Goal: Transaction & Acquisition: Subscribe to service/newsletter

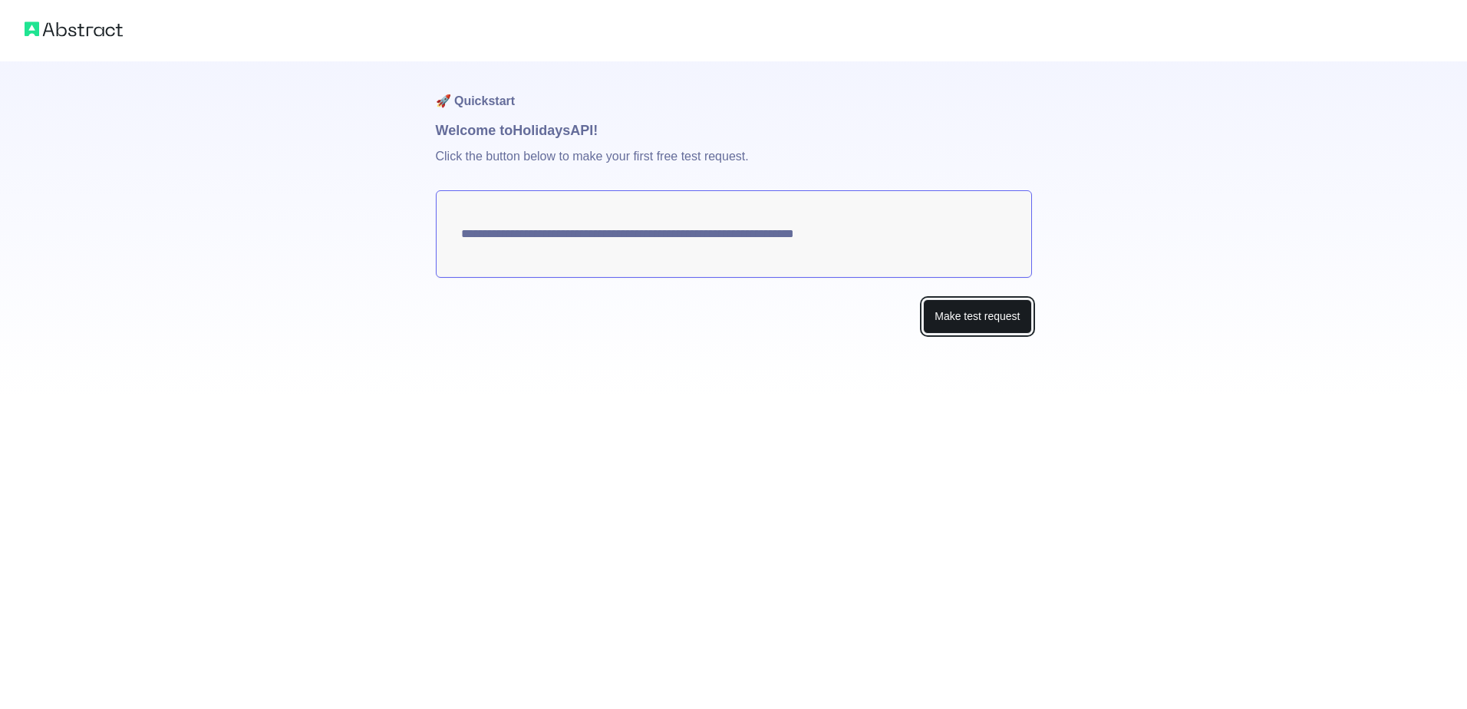
click at [960, 318] on button "Make test request" at bounding box center [977, 316] width 108 height 35
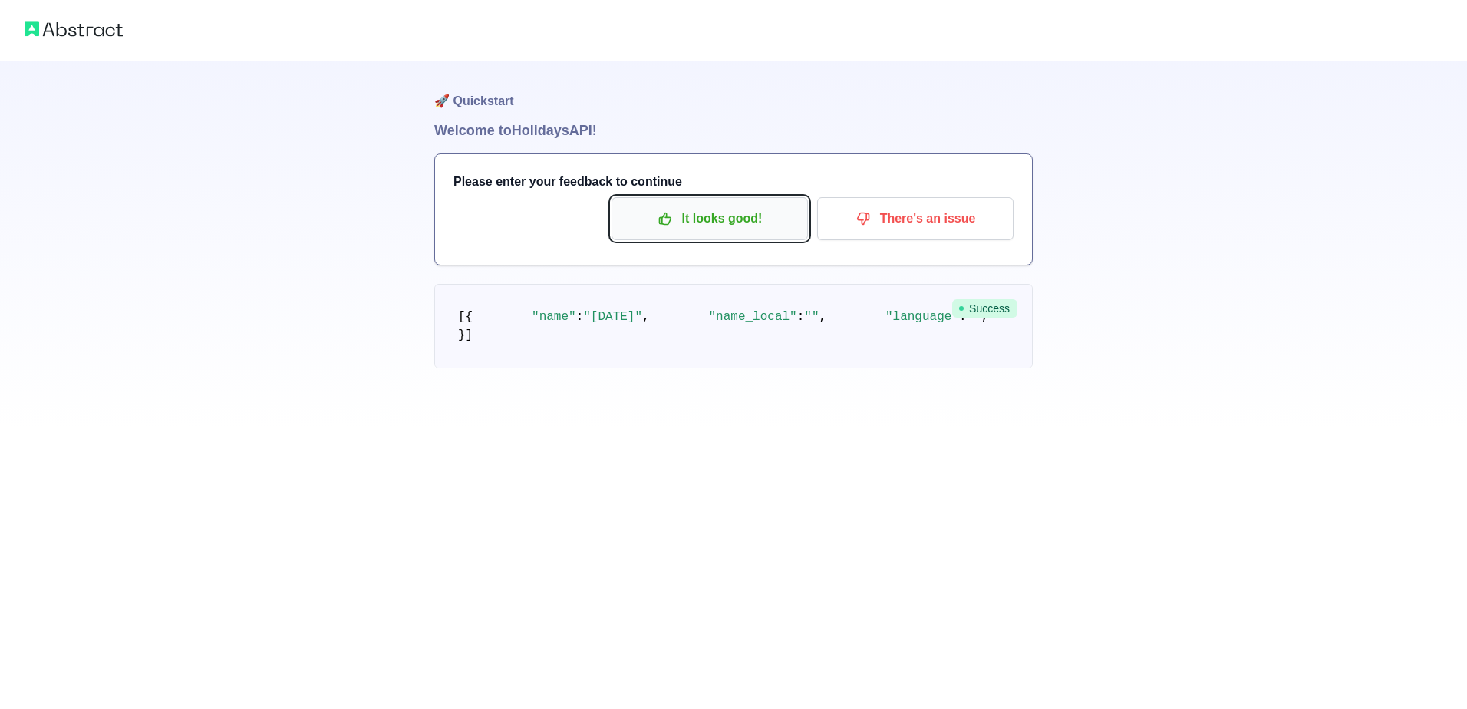
click at [683, 222] on p "It looks good!" at bounding box center [709, 219] width 173 height 26
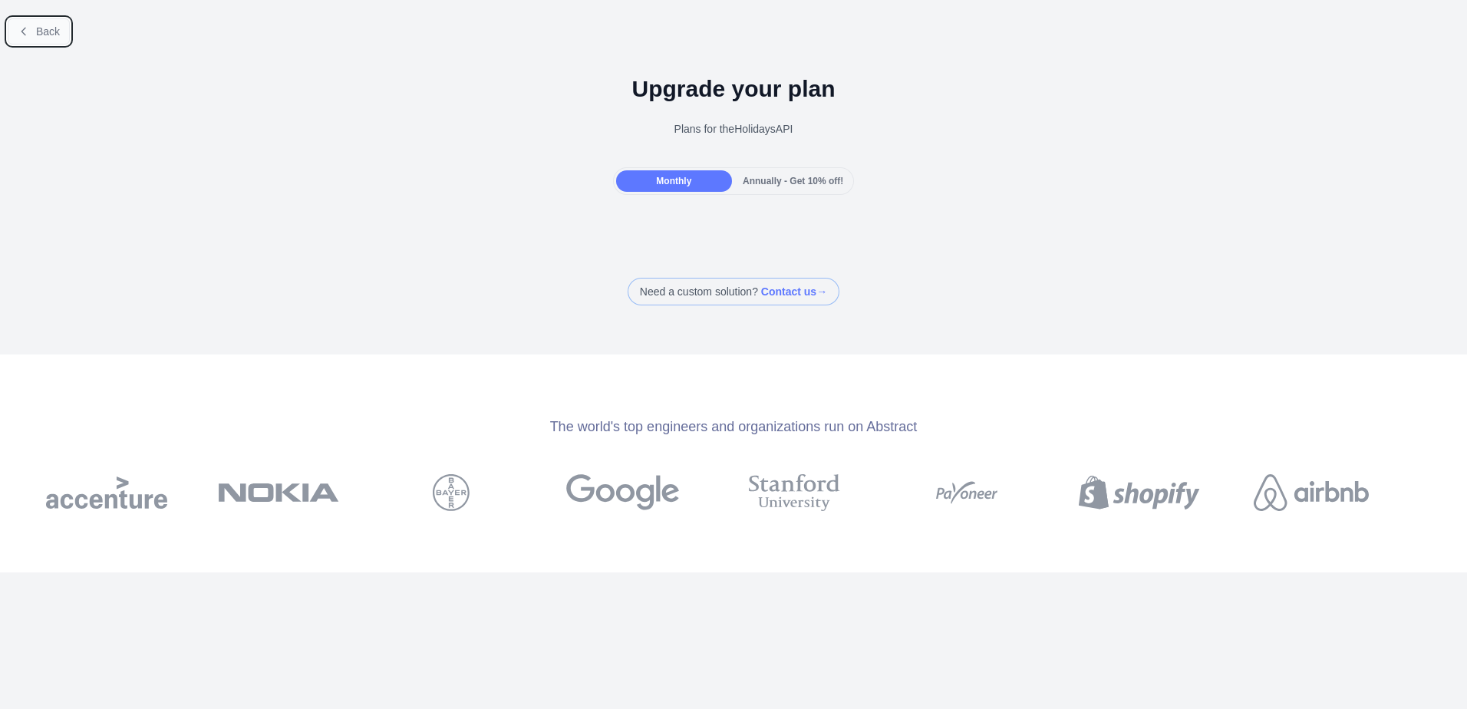
click at [28, 37] on icon at bounding box center [24, 31] width 12 height 12
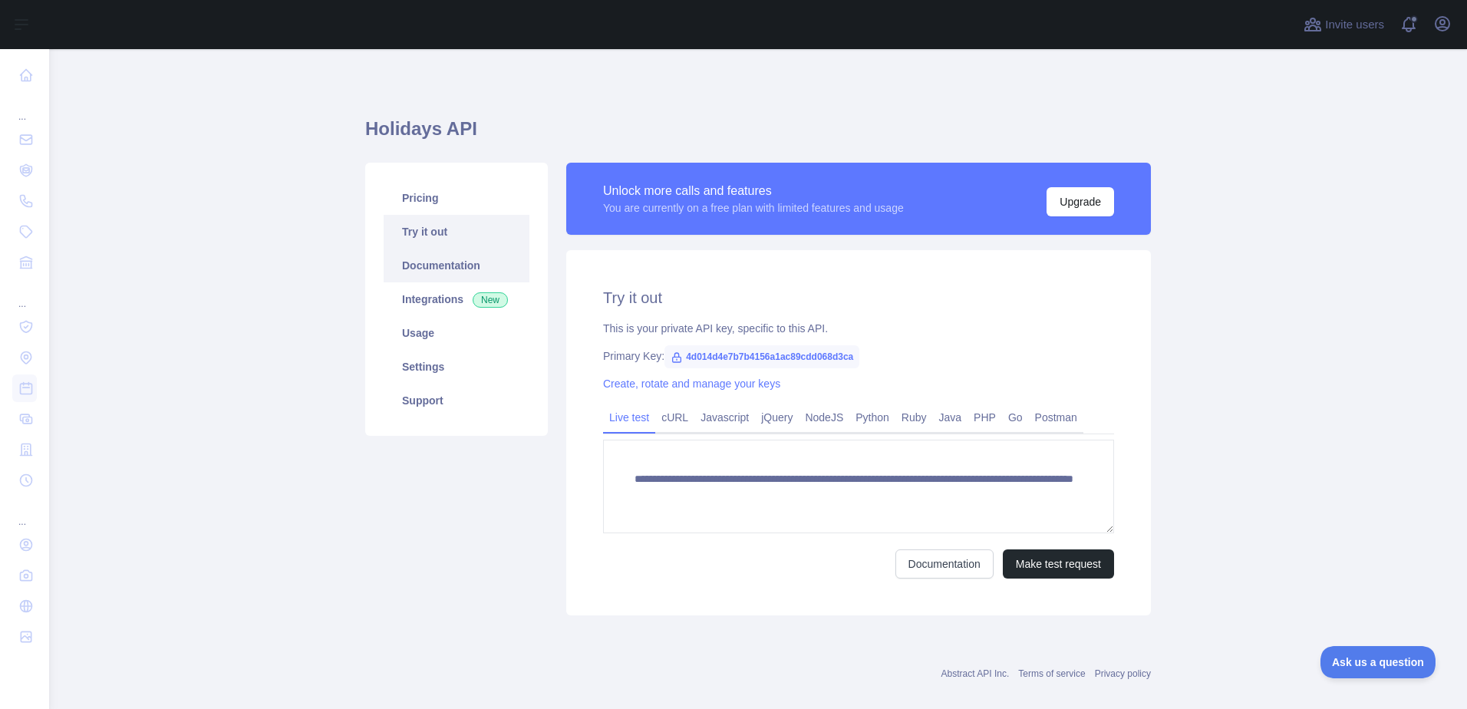
click at [435, 268] on link "Documentation" at bounding box center [457, 266] width 146 height 34
